Goal: Book appointment/travel/reservation

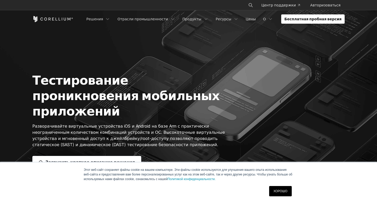
click at [283, 194] on link "ХОРОШО" at bounding box center [280, 191] width 23 height 10
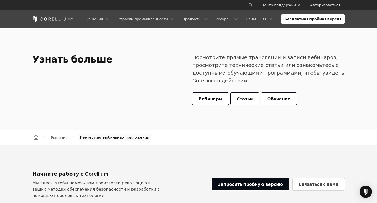
scroll to position [1566, 0]
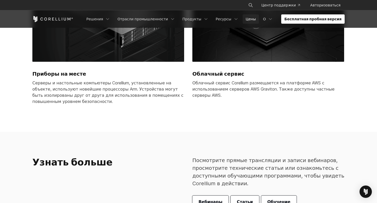
click at [256, 18] on font "Цены" at bounding box center [251, 19] width 10 height 4
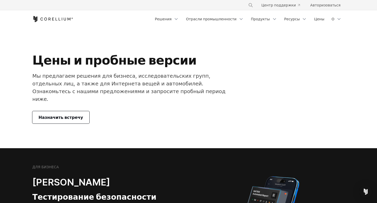
click at [68, 114] on font "Назначить встречу" at bounding box center [61, 117] width 45 height 6
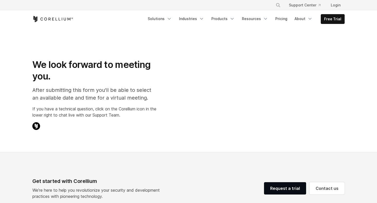
select select "**"
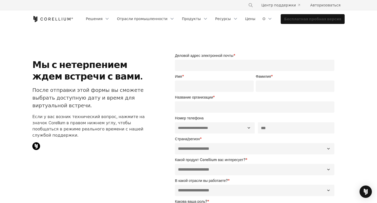
click at [328, 14] on link "Бесплатная пробная версия" at bounding box center [312, 18] width 63 height 9
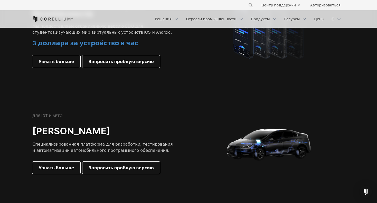
scroll to position [488, 0]
